Goal: Task Accomplishment & Management: Use online tool/utility

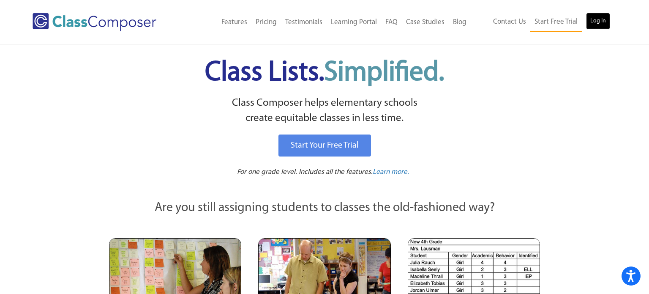
click at [603, 18] on link "Log In" at bounding box center [598, 21] width 24 height 17
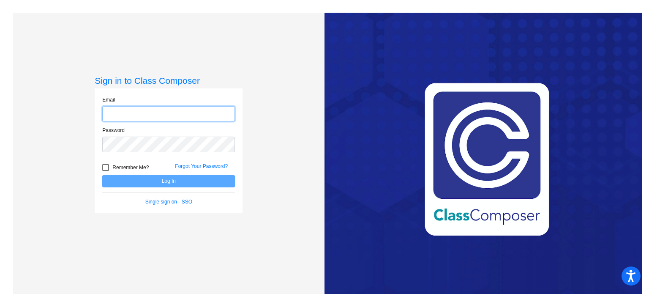
type input "mshriver@swsdk6.com"
click at [102, 175] on button "Log In" at bounding box center [168, 181] width 133 height 12
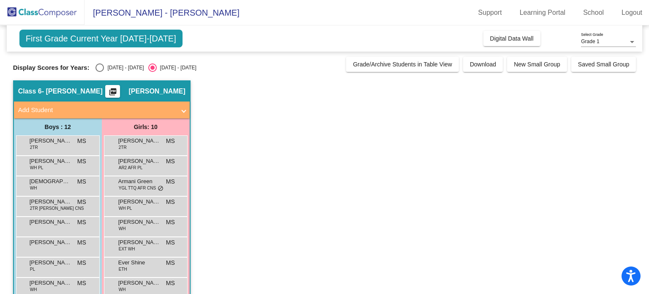
click at [106, 68] on div "2024 - 2025" at bounding box center [124, 68] width 40 height 8
click at [100, 72] on input "2024 - 2025" at bounding box center [99, 72] width 0 height 0
radio input "true"
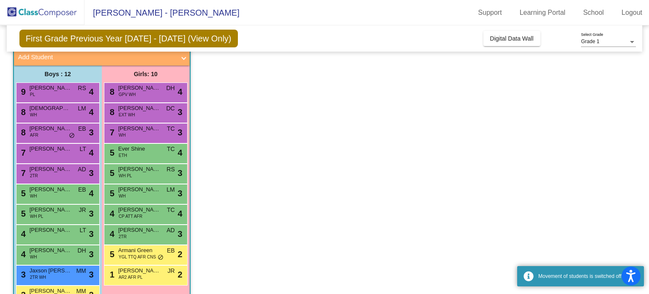
scroll to position [98, 0]
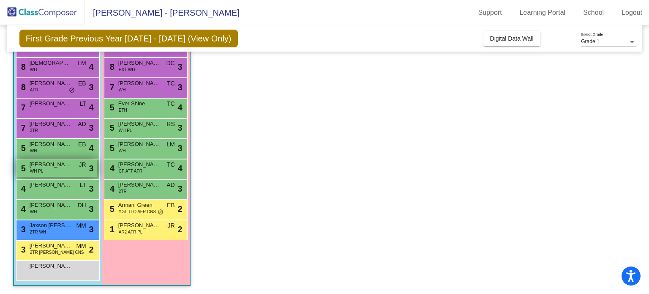
click at [65, 169] on div "5 Austin Cunningham WH PL JR lock do_not_disturb_alt 3" at bounding box center [56, 167] width 81 height 17
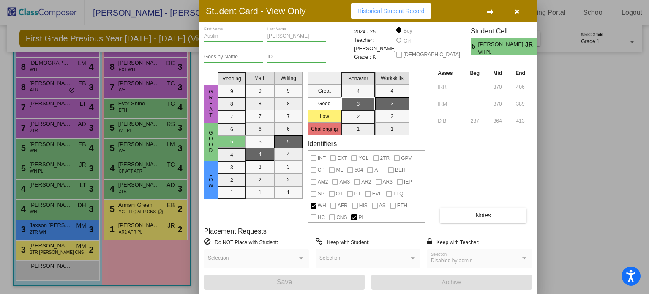
click at [559, 43] on div at bounding box center [324, 147] width 649 height 294
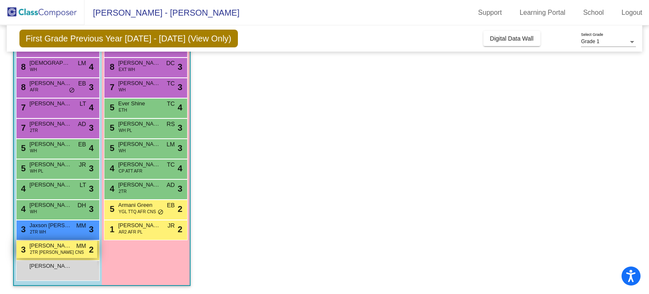
click at [67, 246] on span "Declan Conley" at bounding box center [51, 245] width 42 height 8
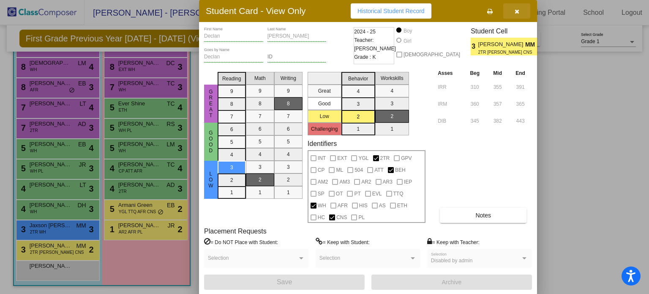
click at [515, 14] on button "button" at bounding box center [516, 10] width 27 height 15
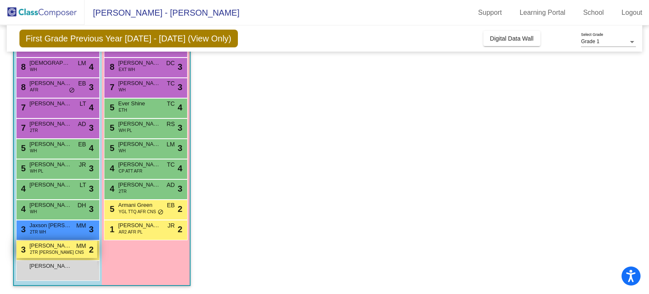
click at [46, 249] on span "2TR BEH WH CNS" at bounding box center [57, 252] width 54 height 6
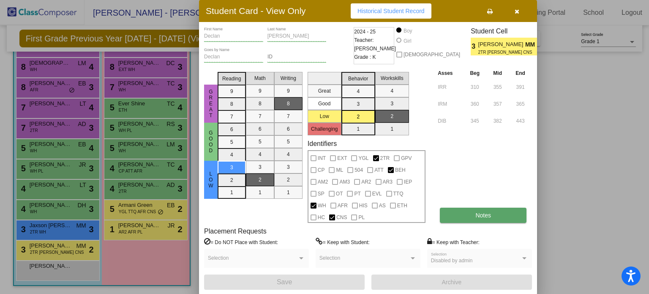
click at [460, 215] on button "Notes" at bounding box center [483, 214] width 87 height 15
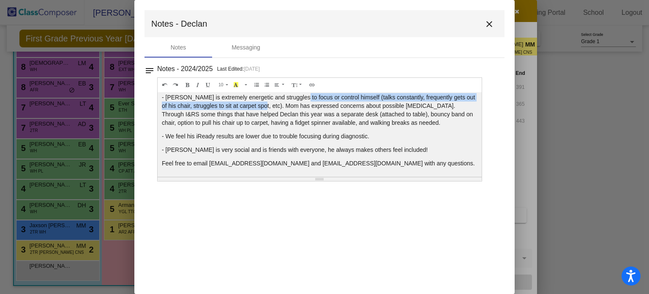
scroll to position [0, 0]
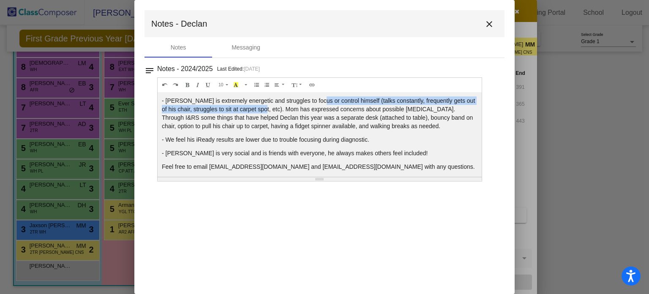
drag, startPoint x: 266, startPoint y: 104, endPoint x: 312, endPoint y: 98, distance: 46.4
click at [312, 98] on p "- Declan is extremely energetic and struggles to focus or control himself (talk…" at bounding box center [320, 113] width 316 height 34
copy p "control himself (talks constantly, frequently gets out of his chair, struggles …"
